Goal: Transaction & Acquisition: Subscribe to service/newsletter

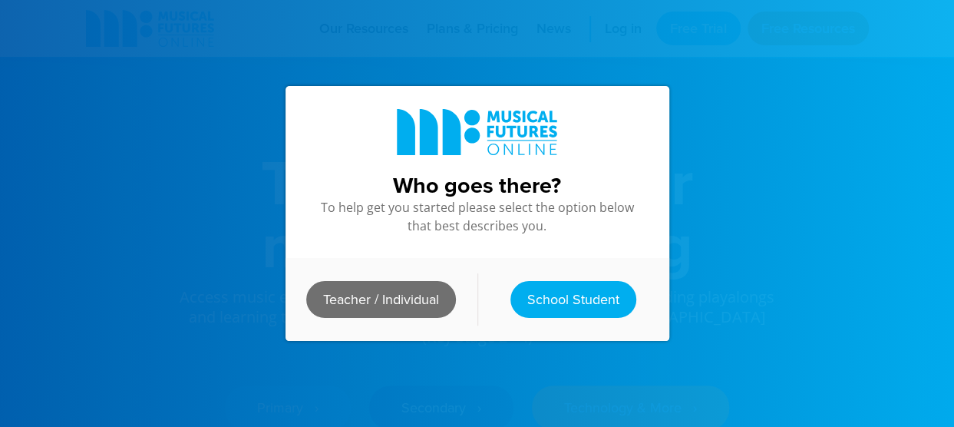
click at [390, 290] on link "Teacher / Individual" at bounding box center [381, 299] width 150 height 37
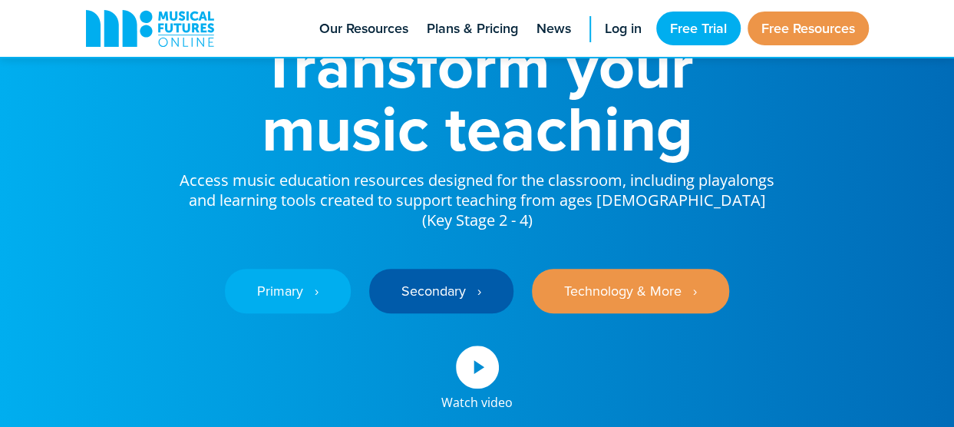
scroll to position [117, 0]
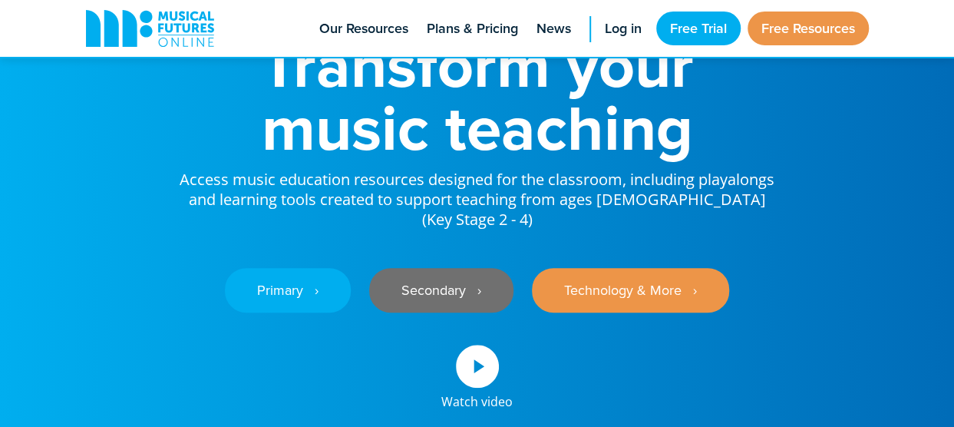
click at [461, 268] on link "Secondary ‎‏‏‎ ‎ ›" at bounding box center [441, 290] width 144 height 45
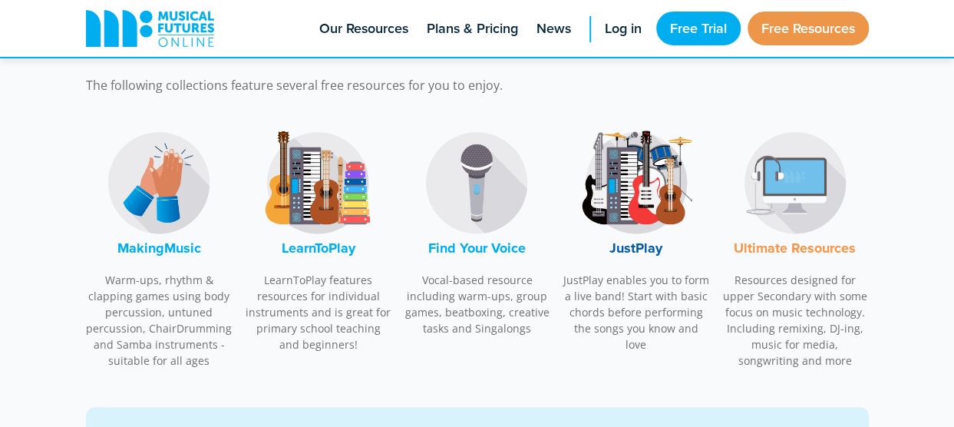
click at [643, 174] on img at bounding box center [636, 182] width 115 height 115
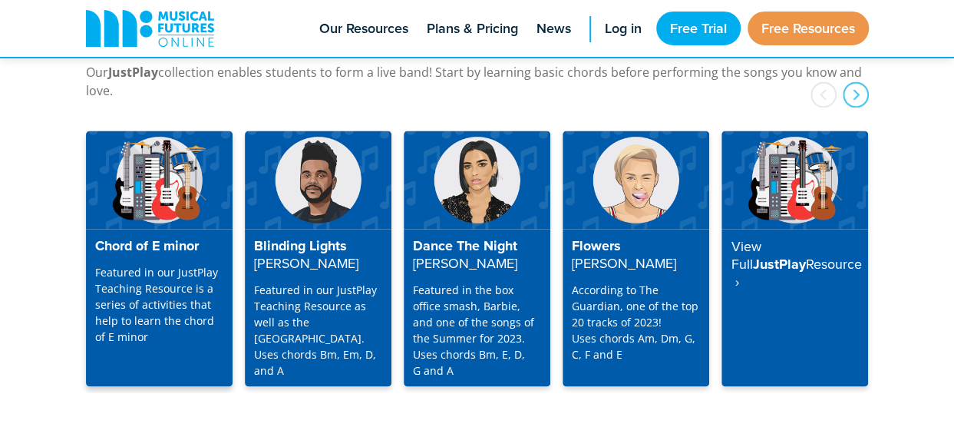
scroll to position [4034, 0]
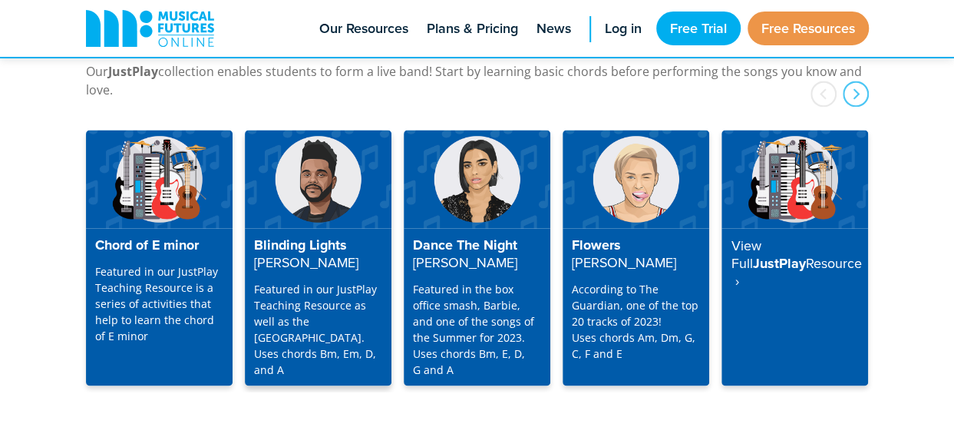
click at [301, 280] on p "Featured in our JustPlay Teaching Resource as well as the Playalong Library. Us…" at bounding box center [318, 328] width 128 height 97
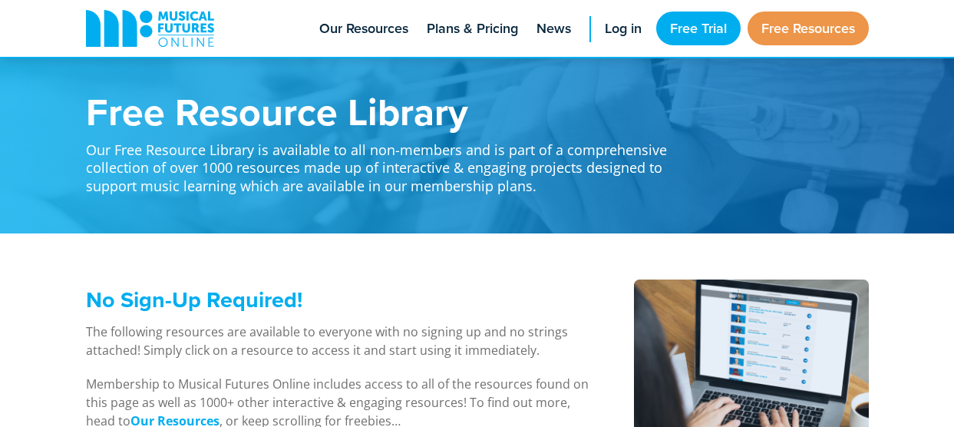
scroll to position [4034, 0]
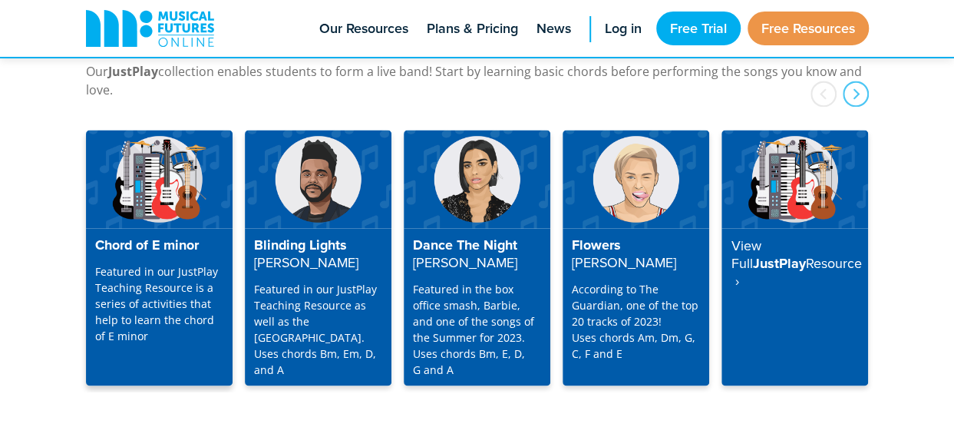
click at [161, 236] on div "Chord of E minor Featured in our JustPlay Teaching Resource is a series of acti…" at bounding box center [159, 307] width 147 height 158
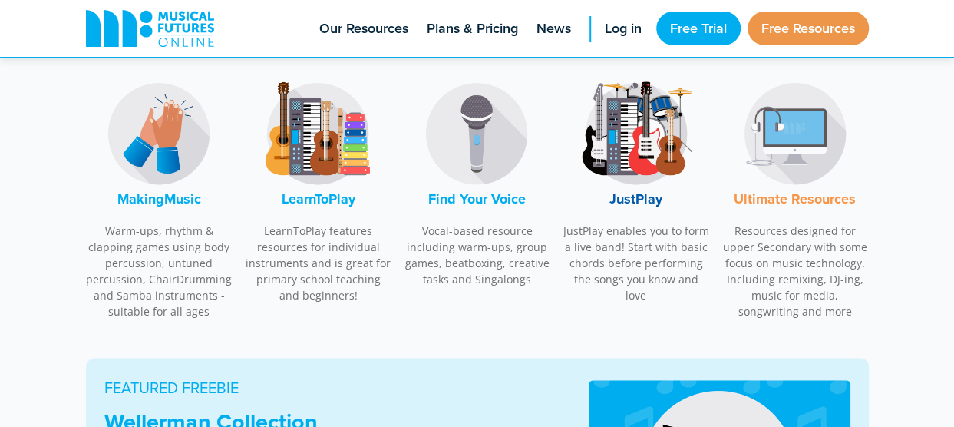
scroll to position [521, 0]
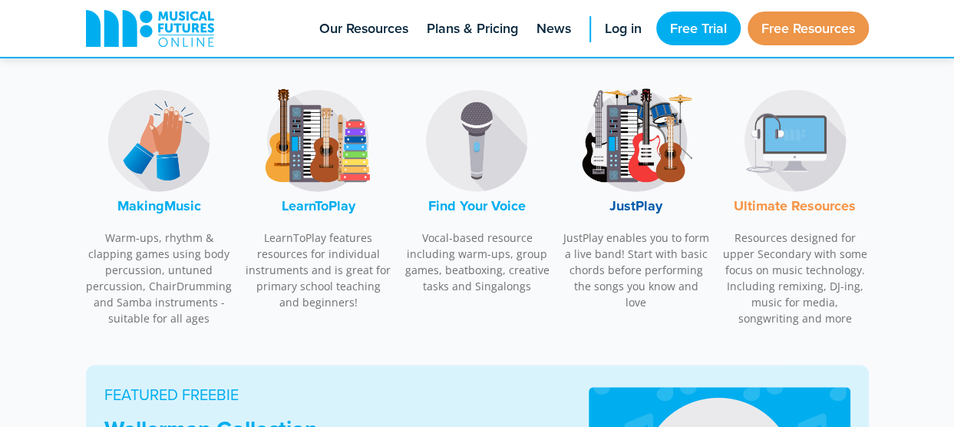
click at [638, 200] on font "JustPlay" at bounding box center [635, 206] width 53 height 20
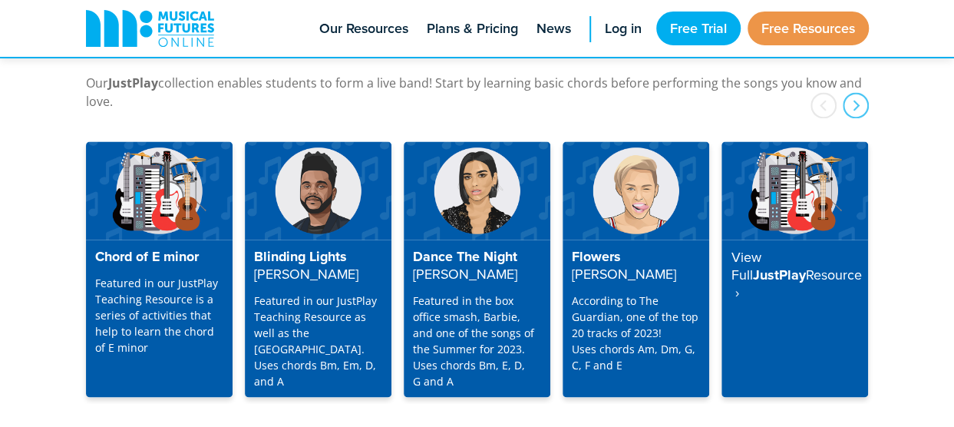
scroll to position [4021, 0]
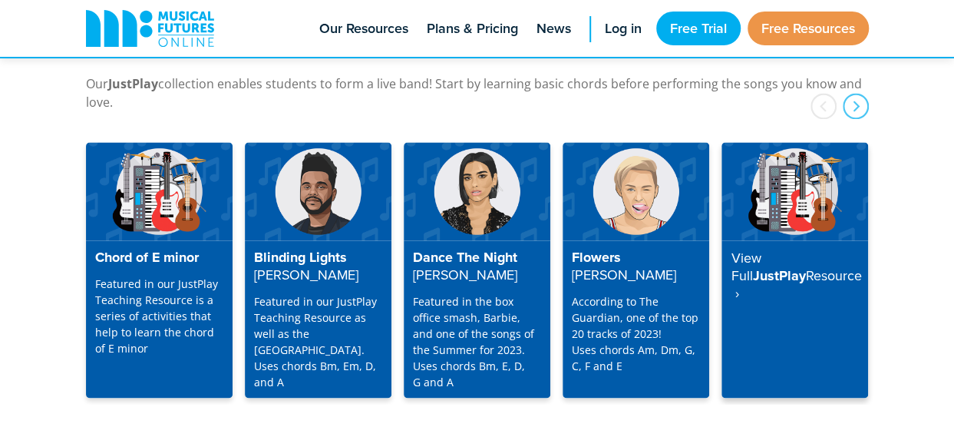
click at [793, 265] on strong "Resource ‎ ›" at bounding box center [795, 283] width 130 height 37
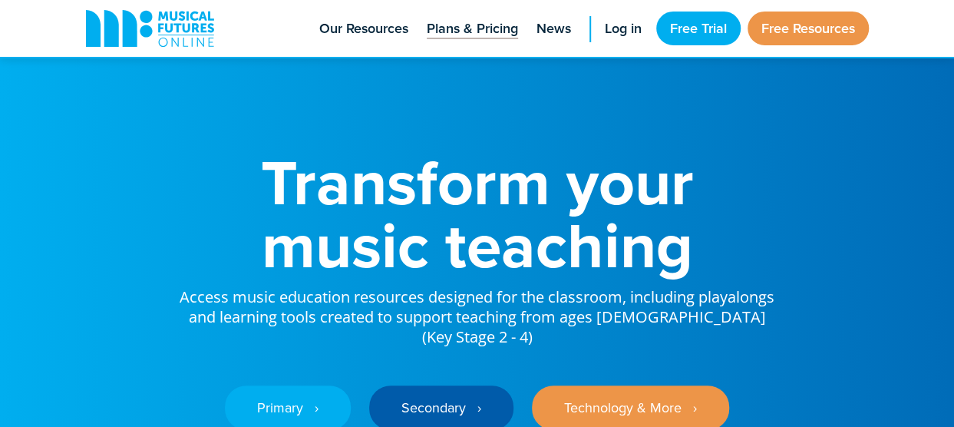
click at [488, 24] on span "Plans & Pricing" at bounding box center [472, 28] width 91 height 21
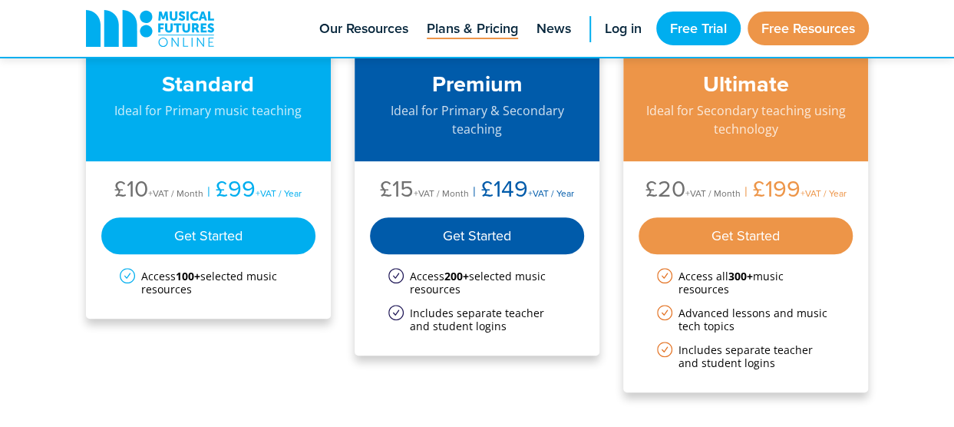
scroll to position [199, 0]
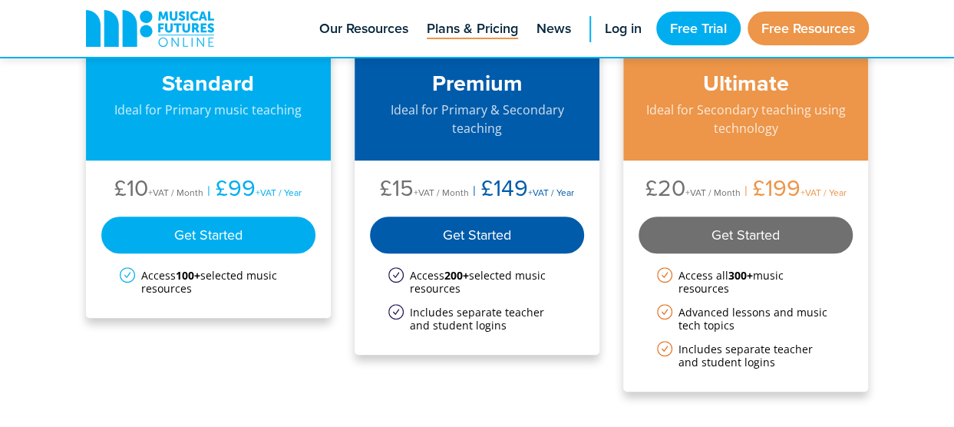
click at [774, 232] on div "Get Started" at bounding box center [745, 234] width 215 height 37
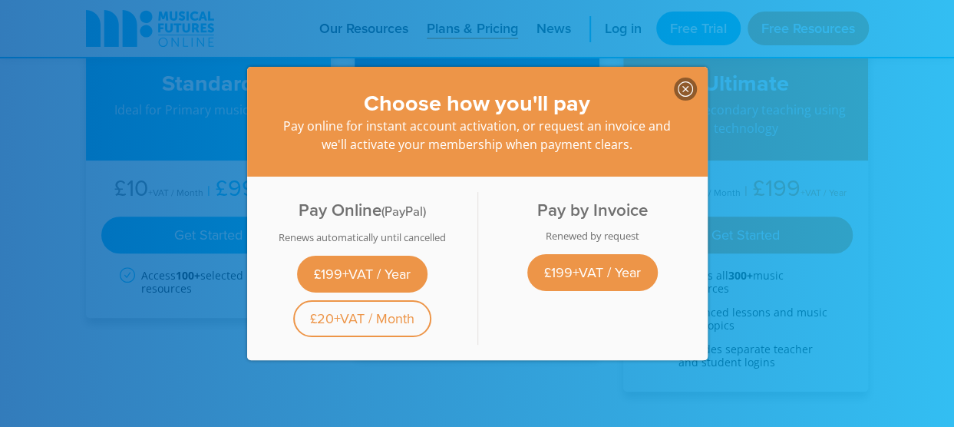
click at [678, 82] on icon at bounding box center [685, 88] width 15 height 15
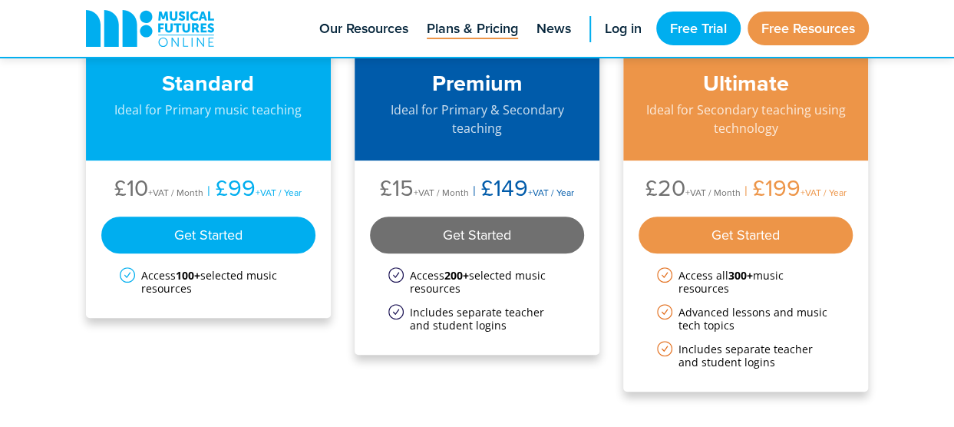
click at [516, 220] on div "Get Started" at bounding box center [477, 234] width 215 height 37
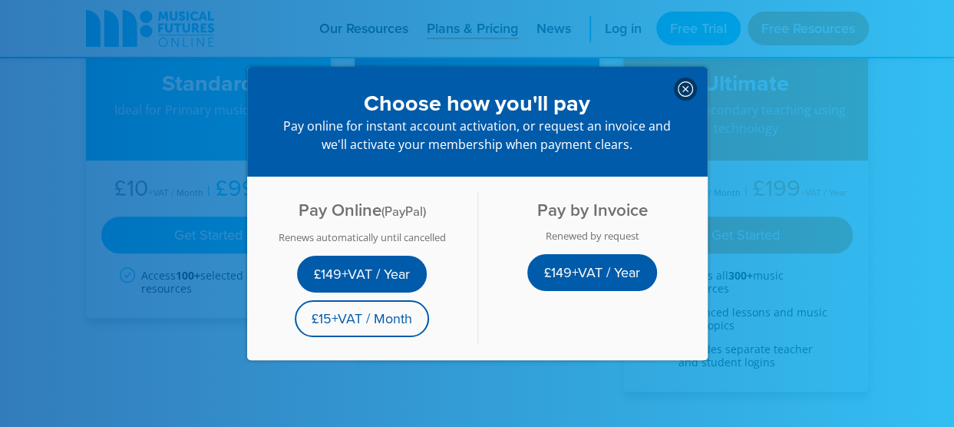
click at [678, 82] on icon at bounding box center [685, 88] width 15 height 15
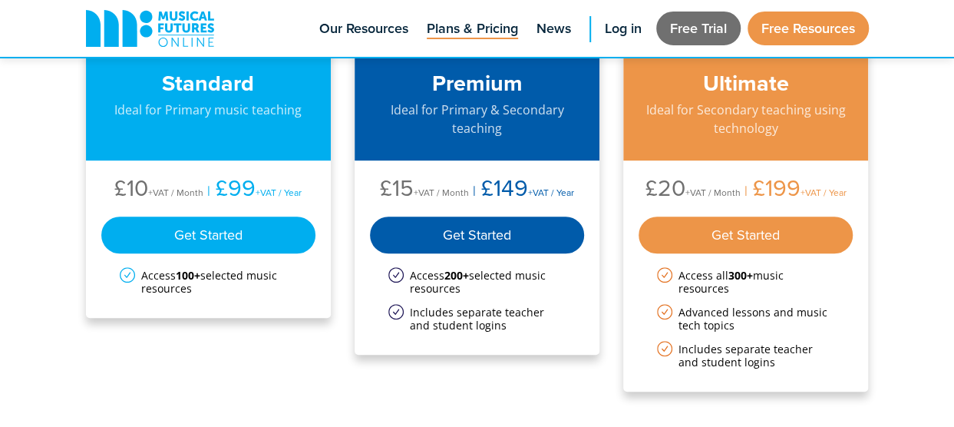
click at [694, 30] on link "Free Trial" at bounding box center [698, 29] width 84 height 34
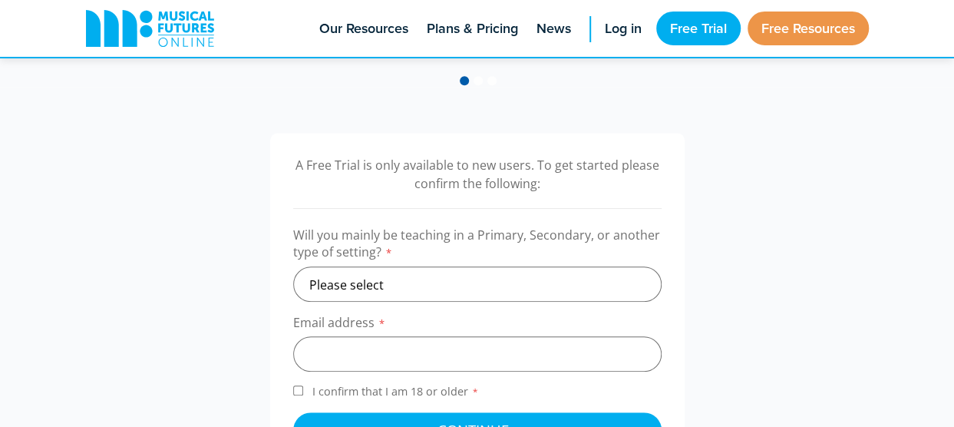
scroll to position [429, 0]
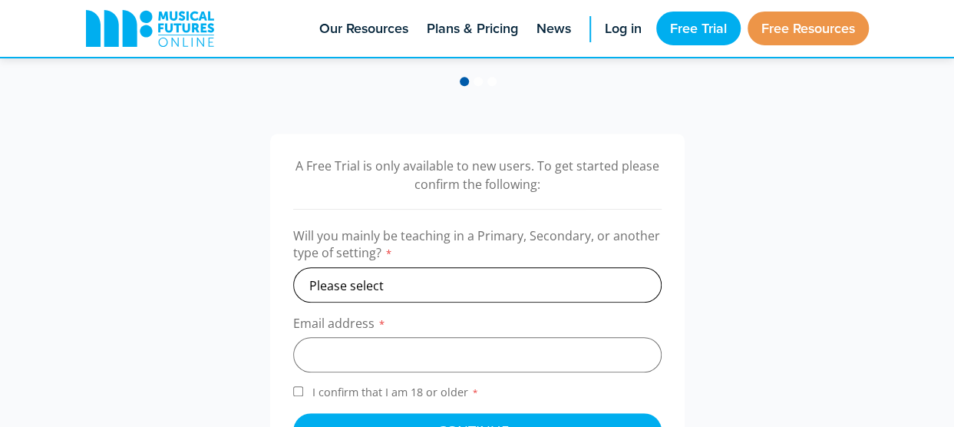
click at [454, 290] on select "Please select Primary Secondary Other" at bounding box center [477, 284] width 368 height 35
select select "secondary"
click at [293, 267] on select "Please select Primary Secondary Other" at bounding box center [477, 284] width 368 height 35
click at [391, 358] on input "email" at bounding box center [477, 354] width 368 height 35
type input "[EMAIL_ADDRESS][DOMAIN_NAME]"
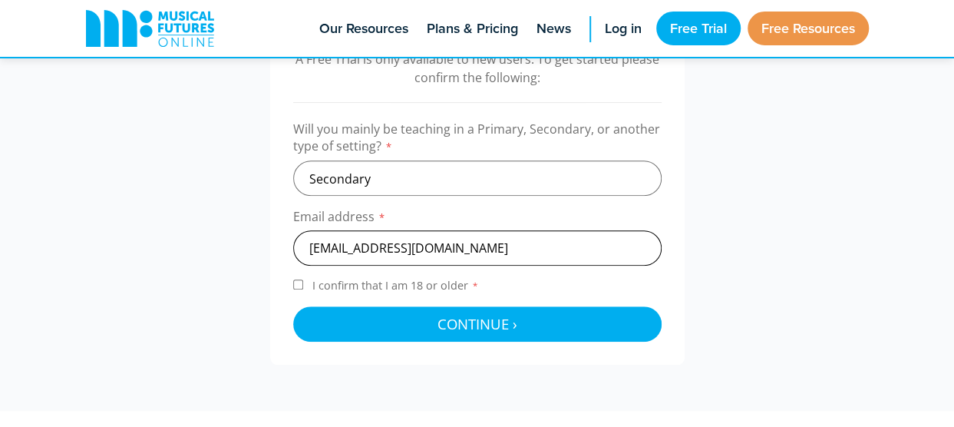
scroll to position [536, 0]
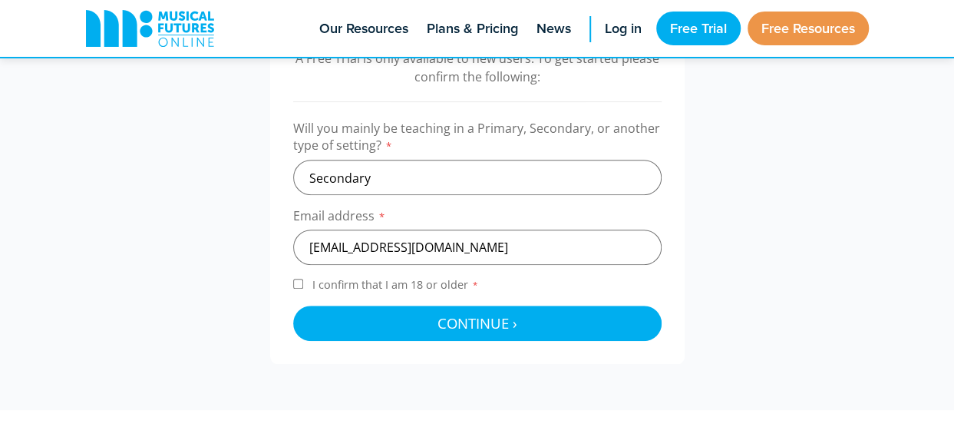
click at [299, 284] on input "I confirm that I am 18 or older *" at bounding box center [298, 284] width 10 height 10
checkbox input "true"
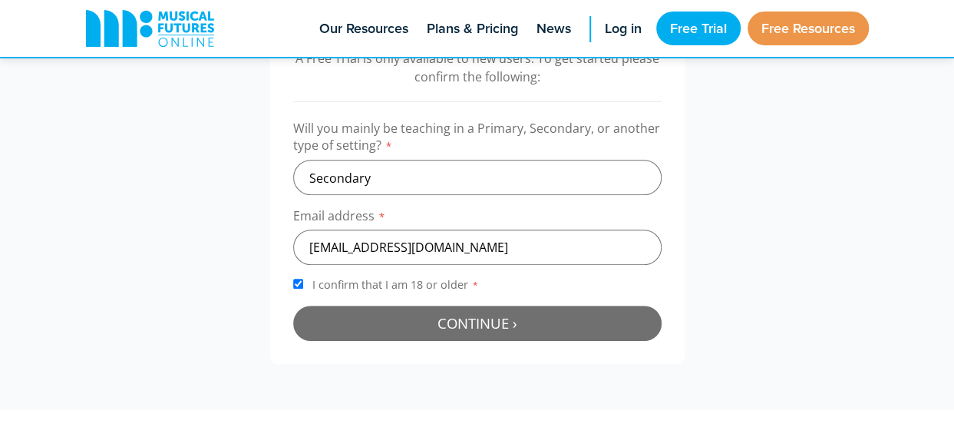
click at [427, 340] on button "Continue › Checking your details..." at bounding box center [477, 322] width 368 height 35
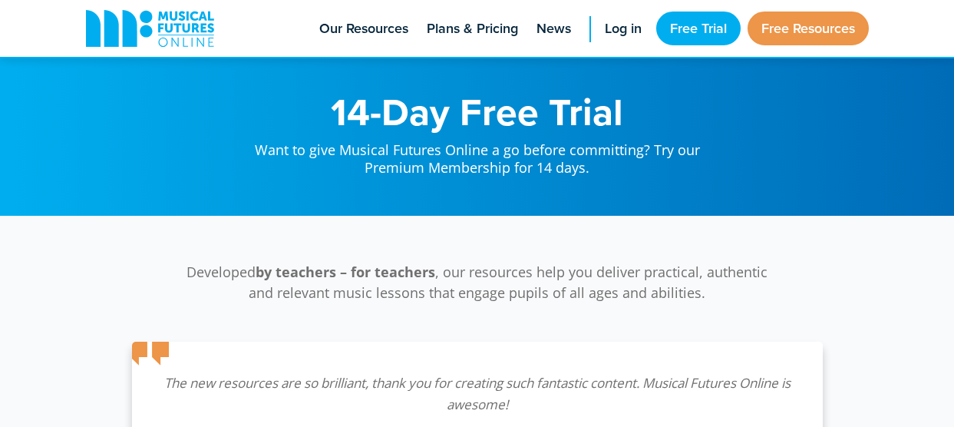
scroll to position [500, 0]
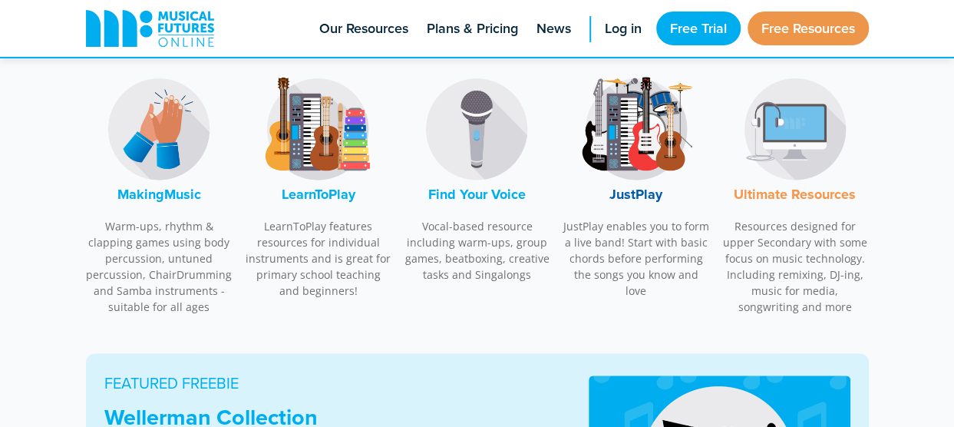
scroll to position [539, 0]
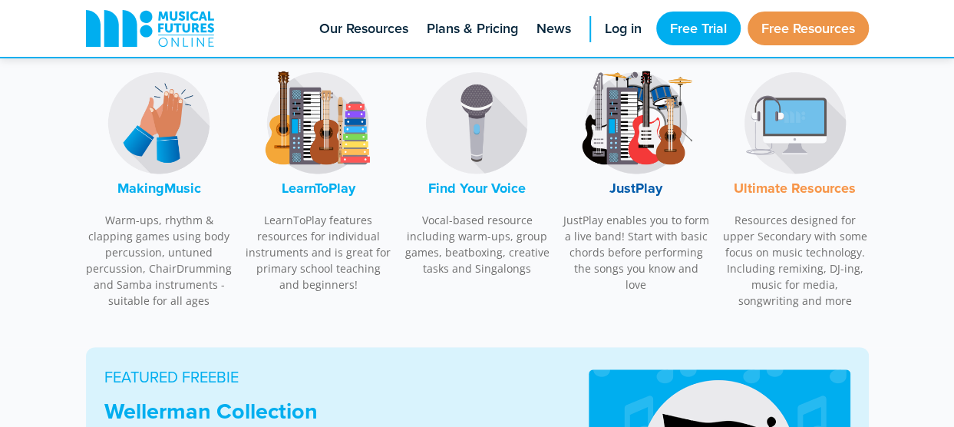
click at [634, 117] on img at bounding box center [636, 122] width 115 height 115
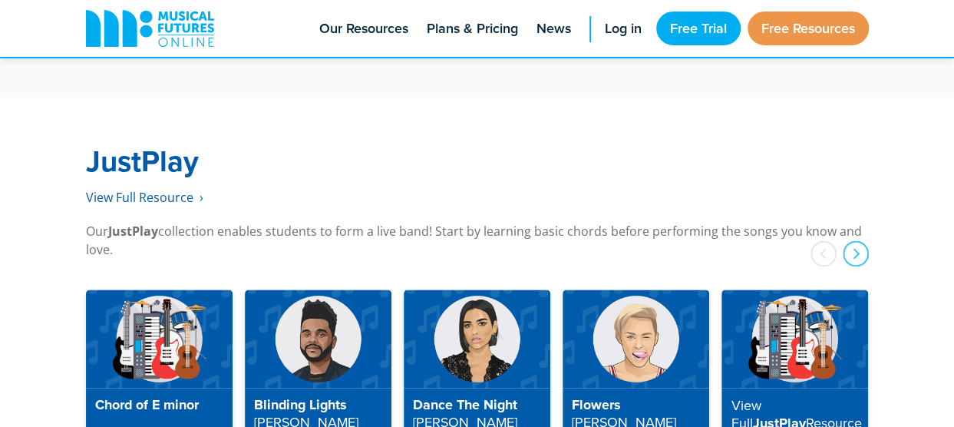
scroll to position [3937, 0]
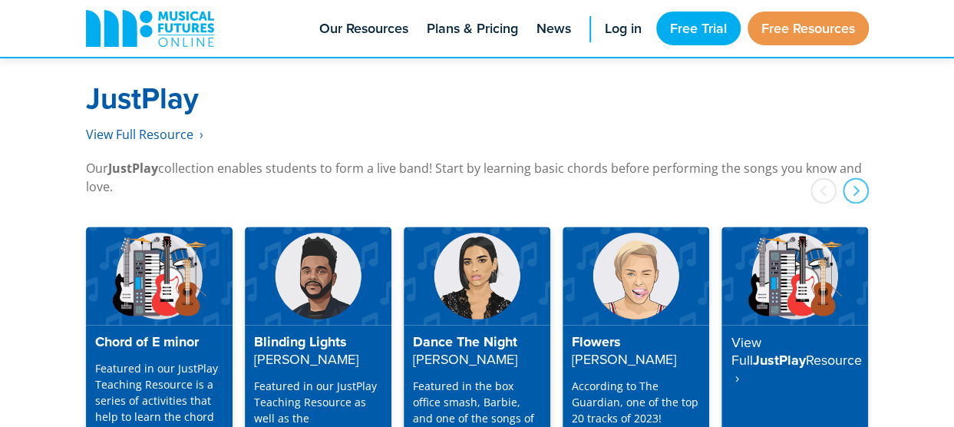
click at [470, 334] on h4 "Dance The Night [PERSON_NAME]" at bounding box center [477, 351] width 128 height 34
